Goal: Check status

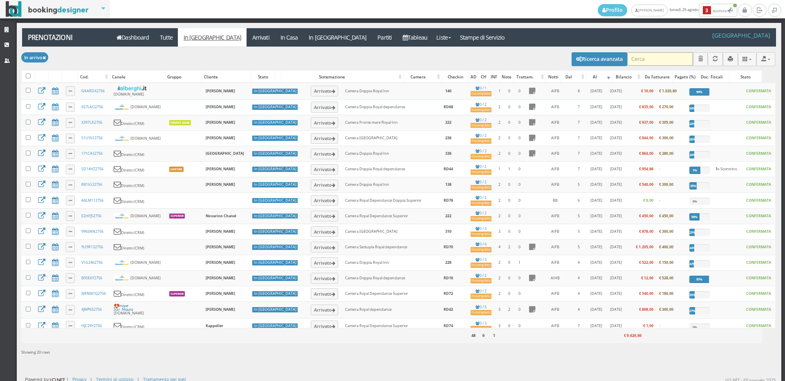
click at [640, 60] on input "search" at bounding box center [660, 58] width 66 height 13
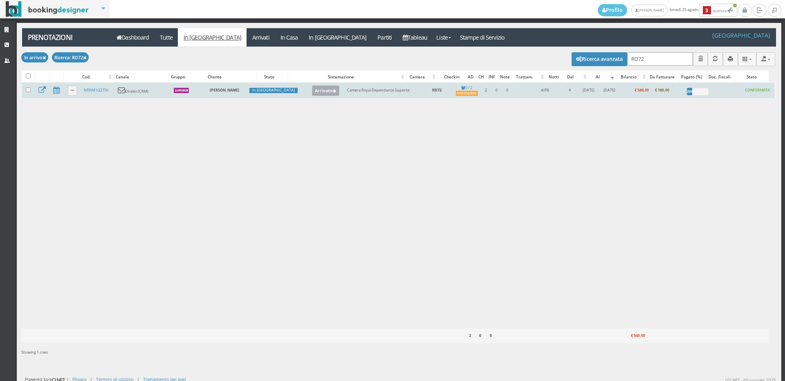
type input "RD72"
click at [312, 94] on button "Arrivato" at bounding box center [325, 90] width 27 height 11
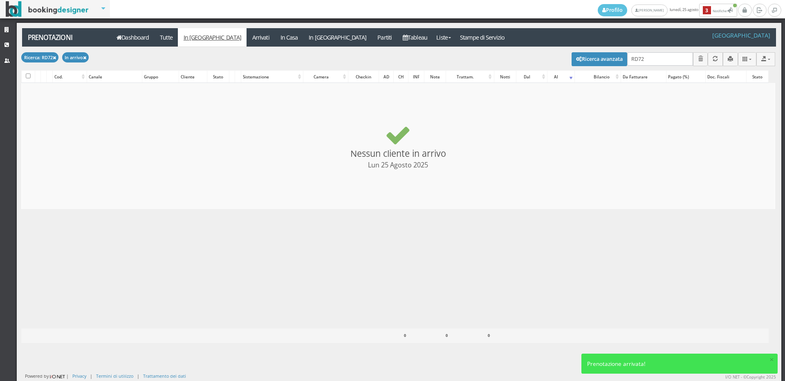
checkbox input "false"
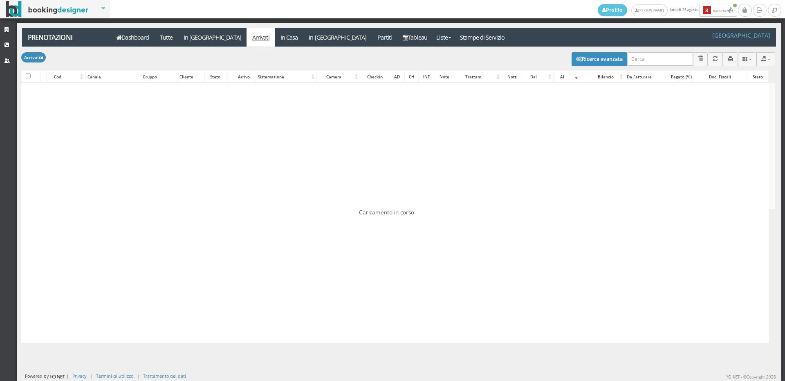
type input "RD72"
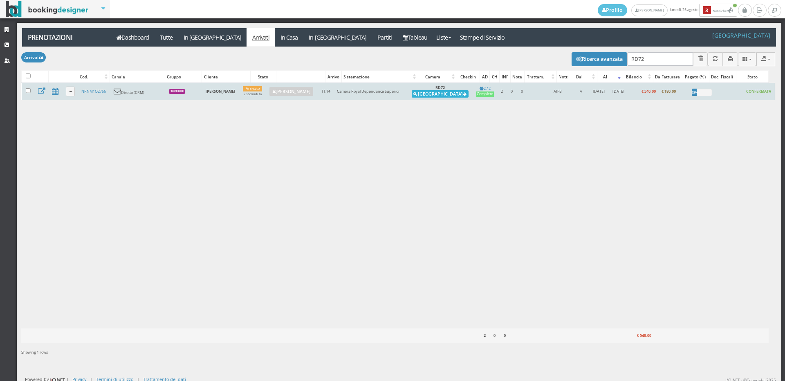
click at [441, 92] on button "Alloggia" at bounding box center [440, 93] width 57 height 7
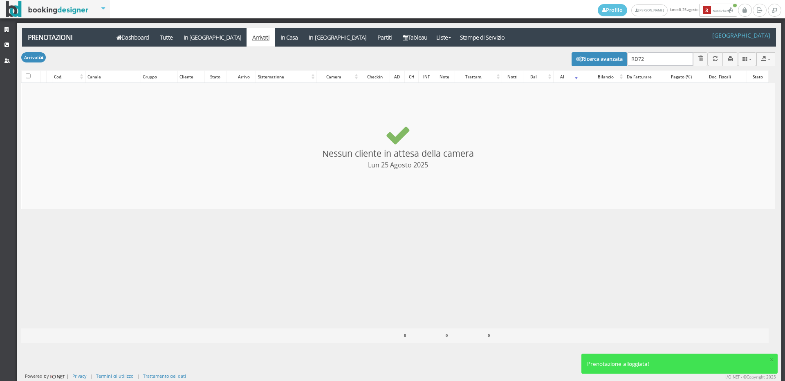
checkbox input "false"
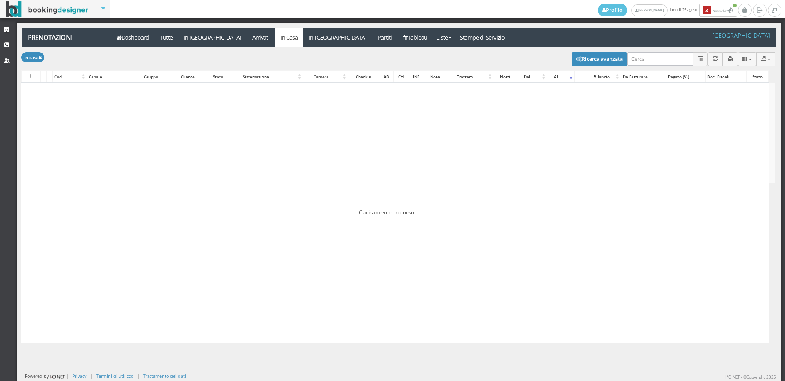
type input "RD72"
